Goal: Information Seeking & Learning: Learn about a topic

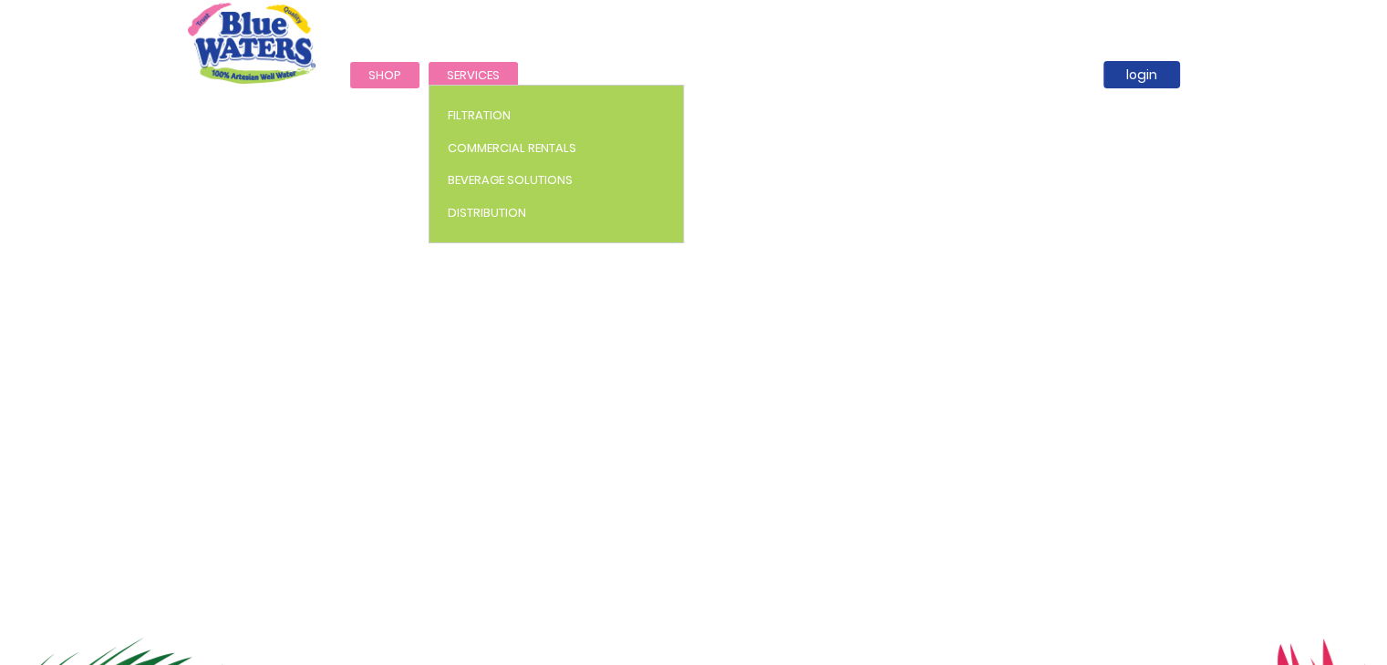
click at [472, 73] on span "Services" at bounding box center [473, 75] width 53 height 17
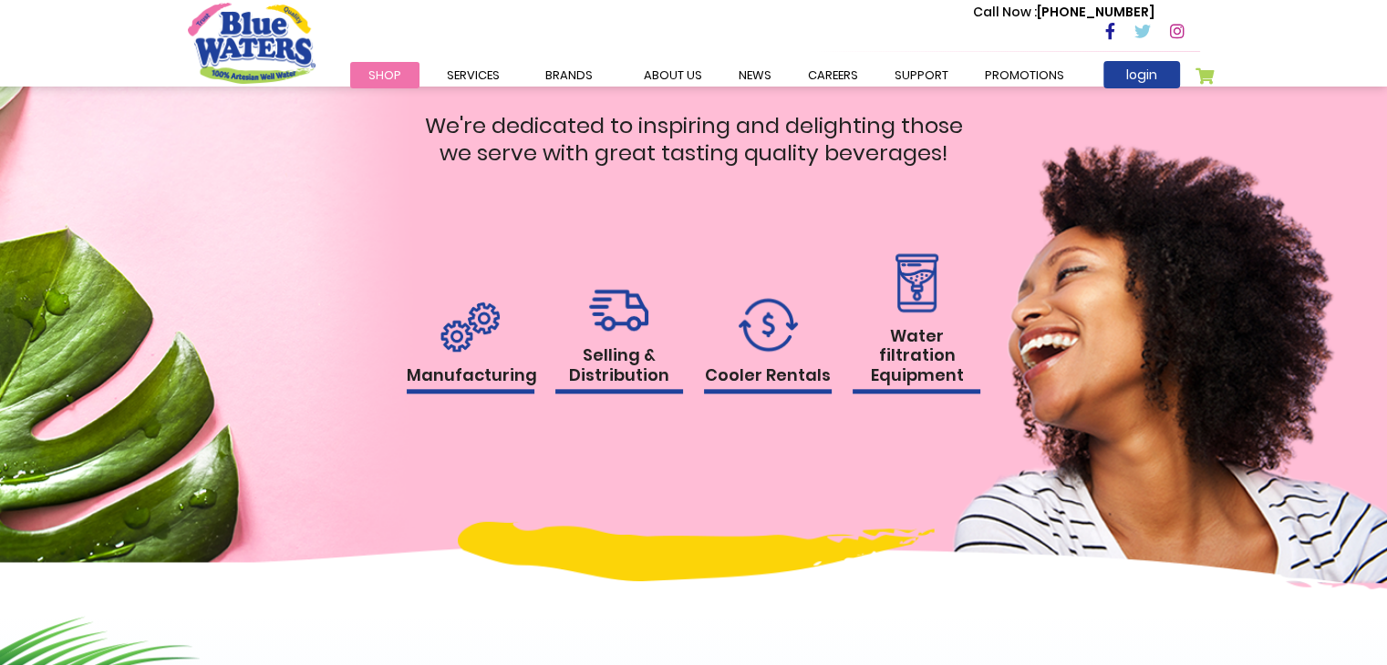
scroll to position [1793, 0]
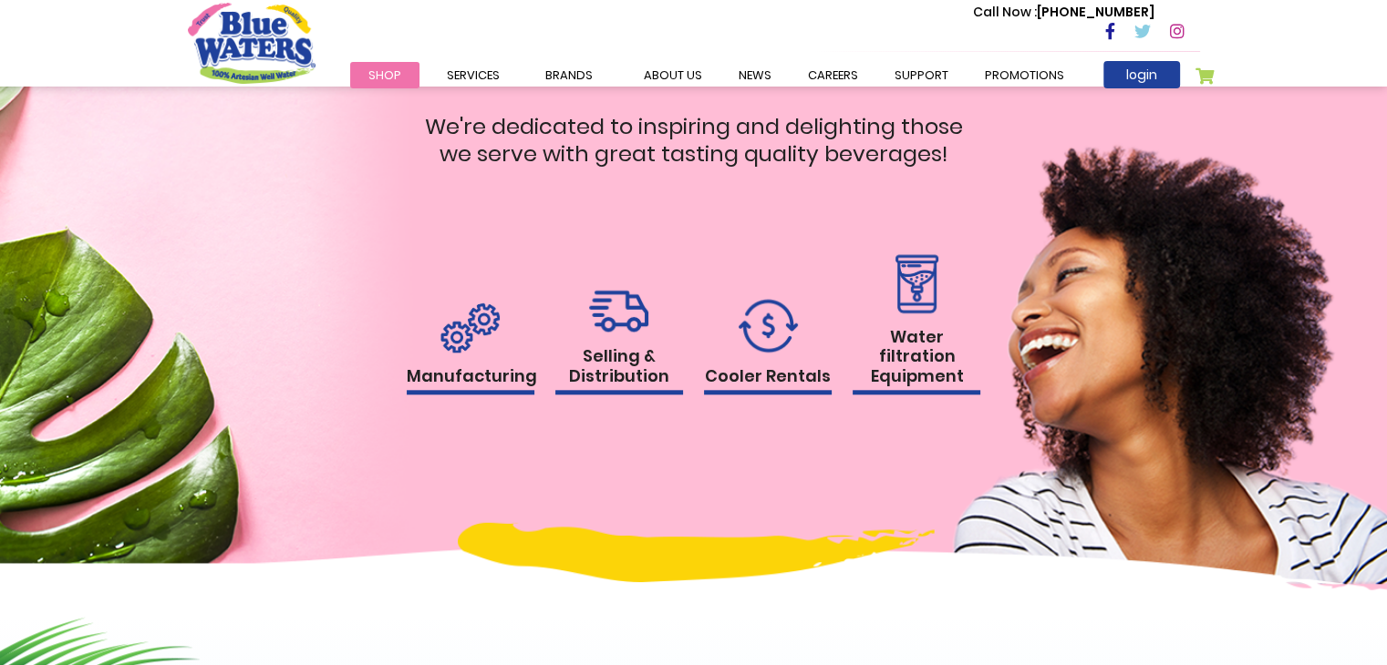
click at [465, 346] on img at bounding box center [469, 328] width 59 height 50
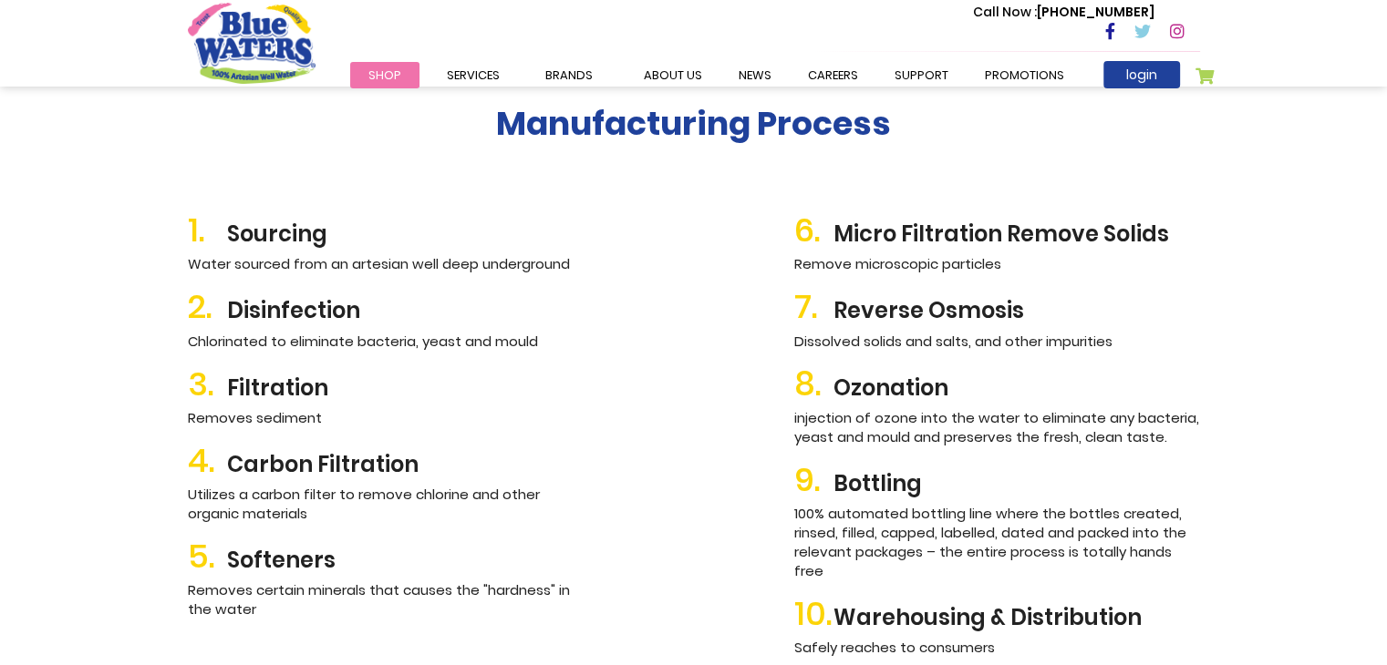
scroll to position [1990, 0]
drag, startPoint x: 239, startPoint y: 268, endPoint x: 449, endPoint y: 263, distance: 209.7
click at [442, 253] on div "1. Sourcing Water sourced from an artesian well deep underground 2. Disinfectio…" at bounding box center [390, 430] width 433 height 469
drag, startPoint x: 322, startPoint y: 328, endPoint x: 428, endPoint y: 324, distance: 105.8
click at [428, 324] on div "2. Disinfection Chlorinated to eliminate bacteria, yeast and mould" at bounding box center [391, 317] width 406 height 63
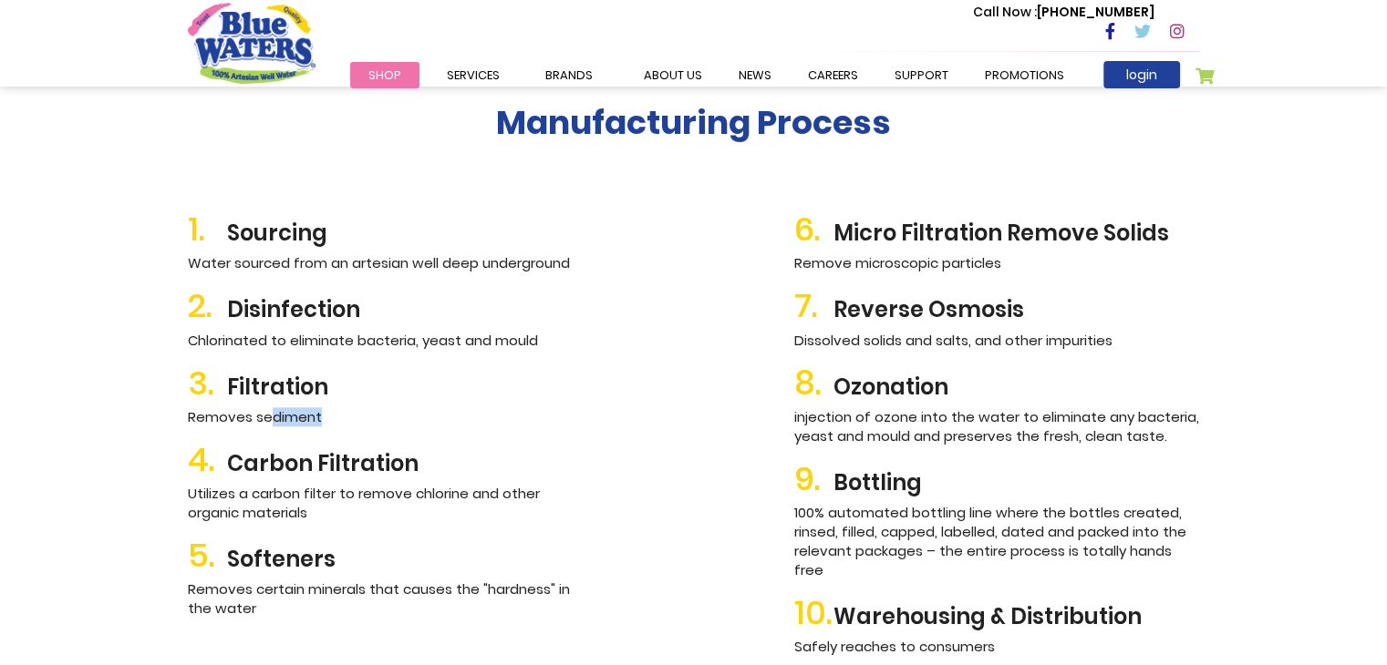
drag, startPoint x: 294, startPoint y: 418, endPoint x: 349, endPoint y: 436, distance: 57.7
click at [321, 418] on p "Removes sediment" at bounding box center [391, 416] width 406 height 19
drag, startPoint x: 401, startPoint y: 498, endPoint x: 477, endPoint y: 491, distance: 75.9
click at [473, 492] on p "Utilizes a carbon filter to remove chlorine and other organic materials" at bounding box center [391, 503] width 406 height 38
click at [511, 497] on p "Utilizes a carbon filter to remove chlorine and other organic materials" at bounding box center [391, 503] width 406 height 38
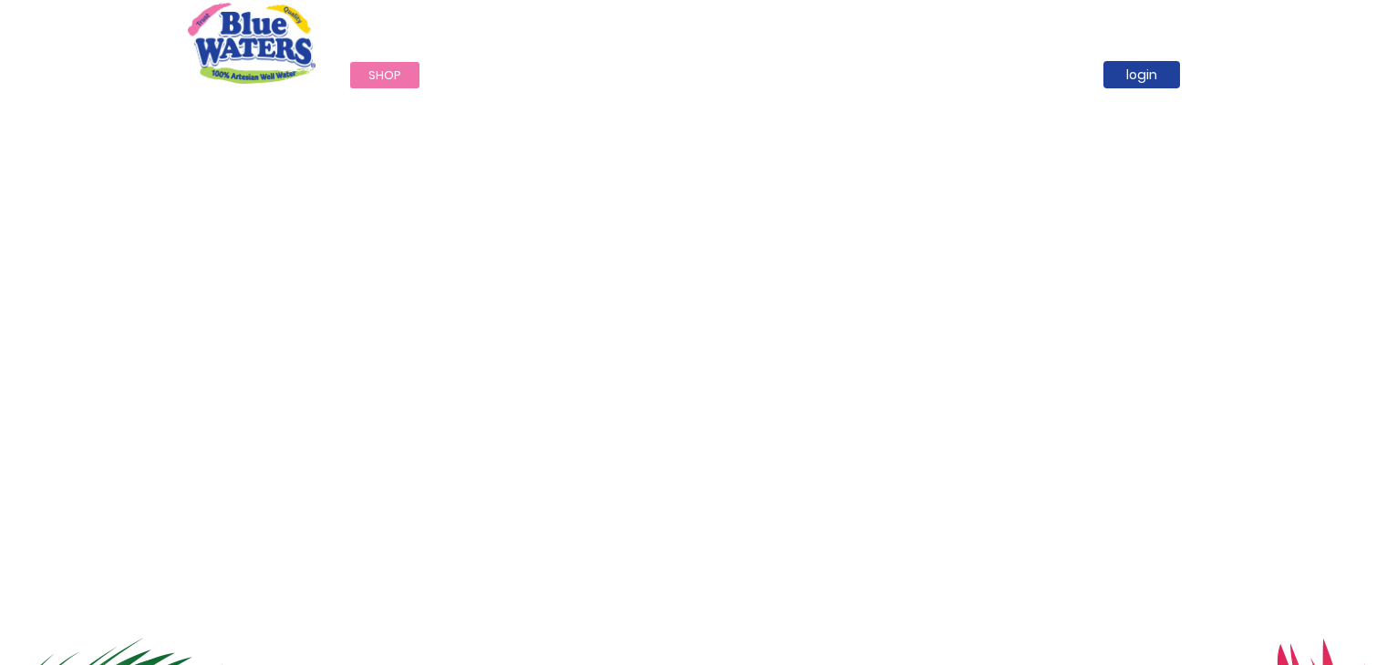
scroll to position [1793, 0]
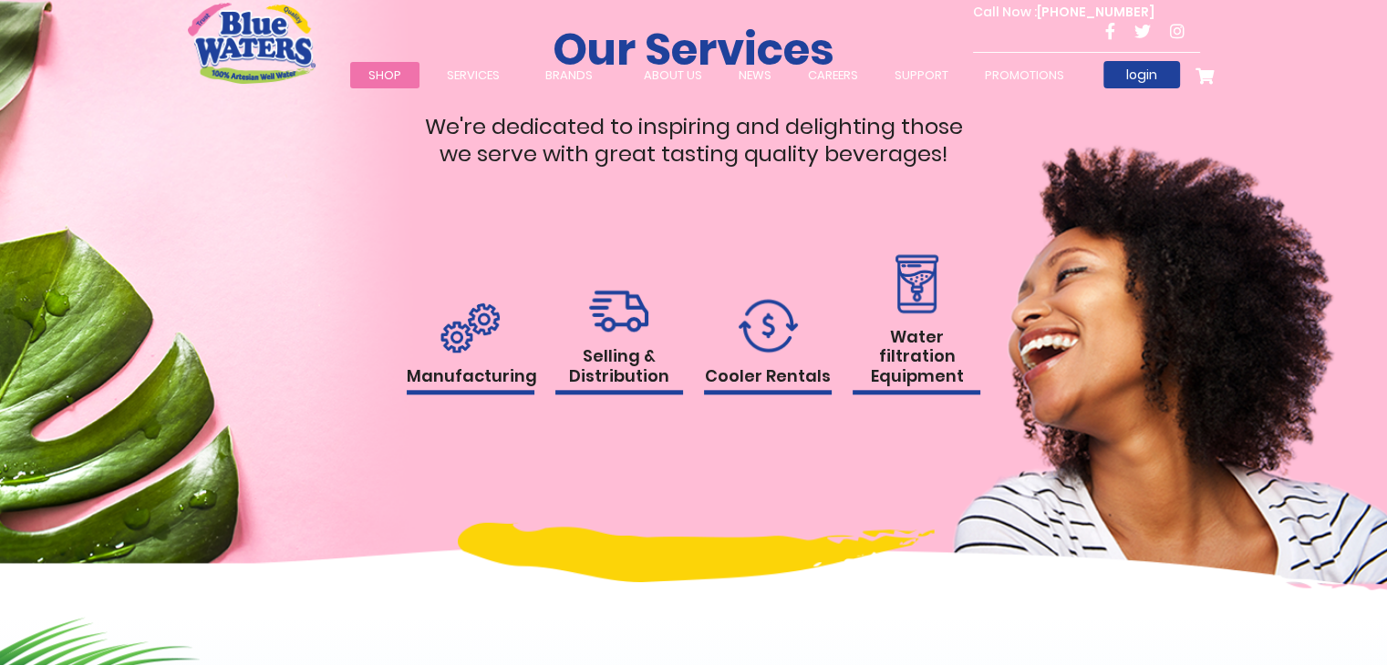
click at [606, 362] on h1 "Selling & Distribution" at bounding box center [619, 370] width 128 height 48
